Goal: Task Accomplishment & Management: Use online tool/utility

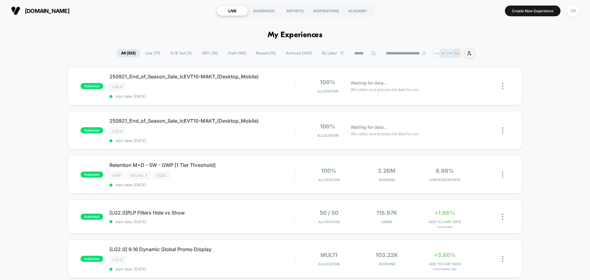
click at [180, 55] on span "A/B Test ( 5 )" at bounding box center [181, 53] width 31 height 8
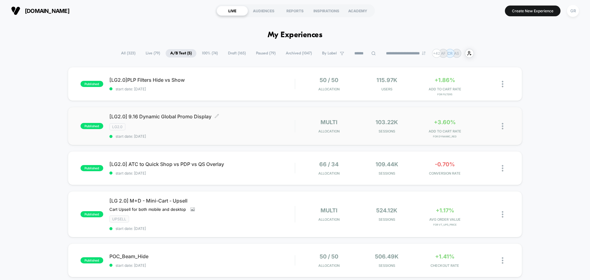
click at [242, 118] on span "[LG2.0] 9.16 Dynamic Global Promo Display Click to edit experience details" at bounding box center [201, 116] width 185 height 6
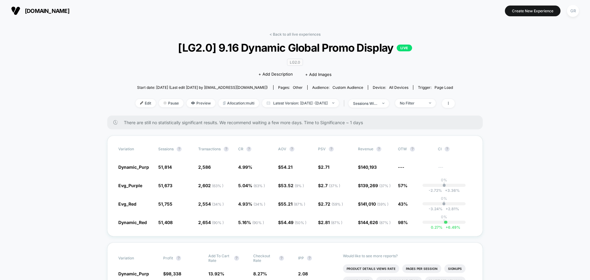
scroll to position [92, 0]
